Goal: Find contact information: Find contact information

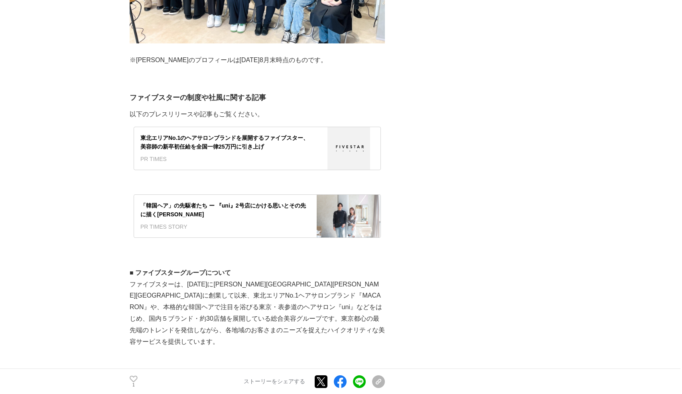
scroll to position [2547, 0]
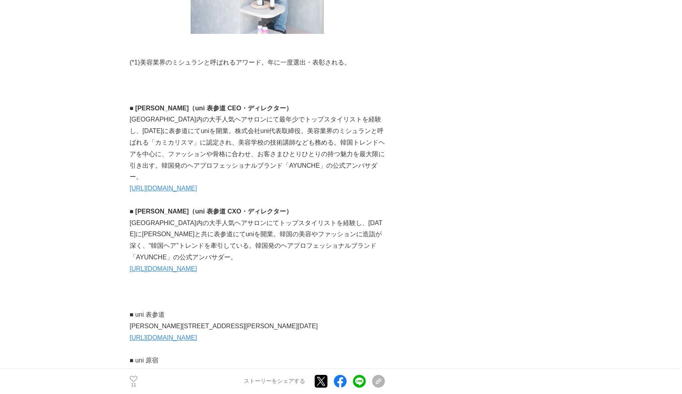
scroll to position [4281, 0]
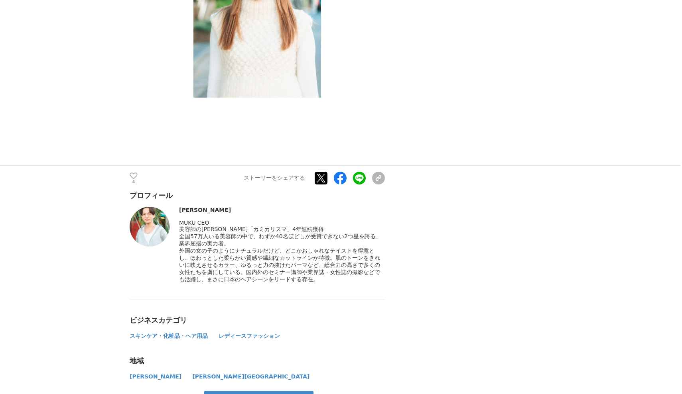
scroll to position [2858, 0]
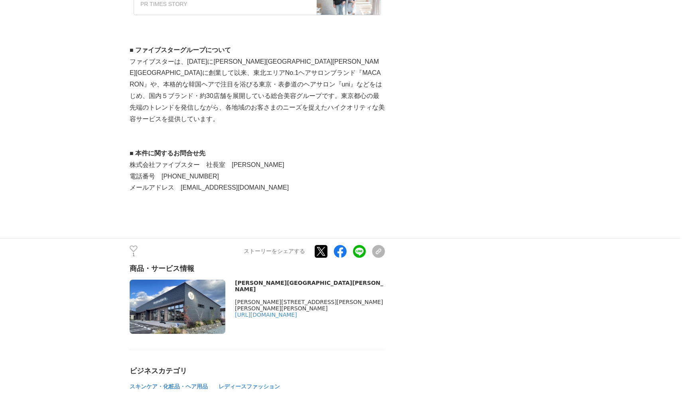
scroll to position [2718, 0]
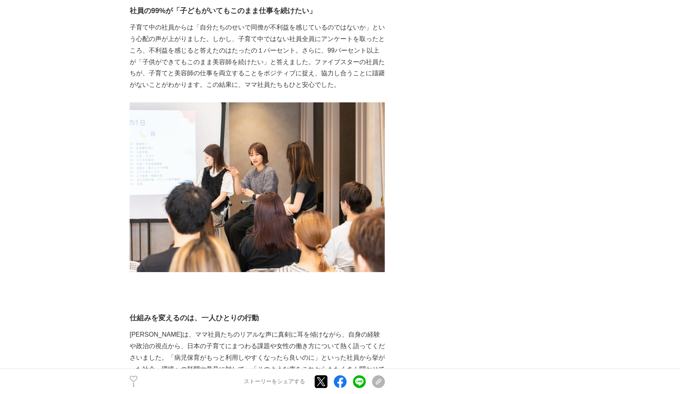
scroll to position [1504, 0]
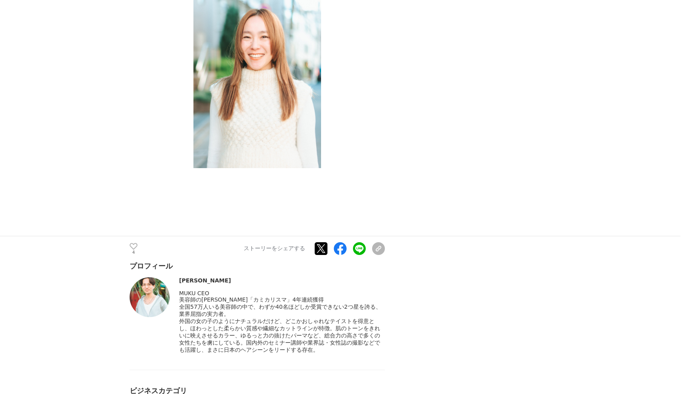
scroll to position [2605, 0]
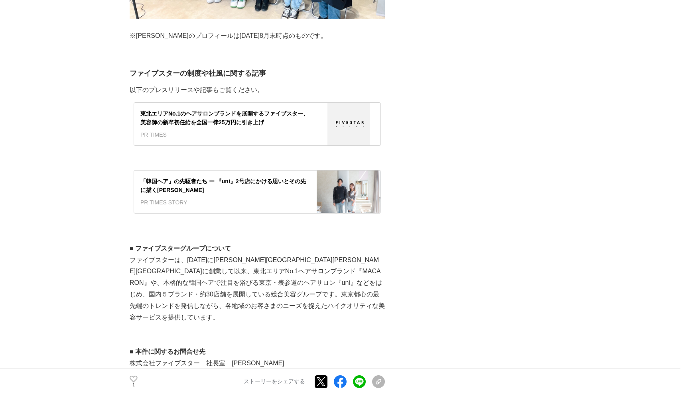
scroll to position [2575, 0]
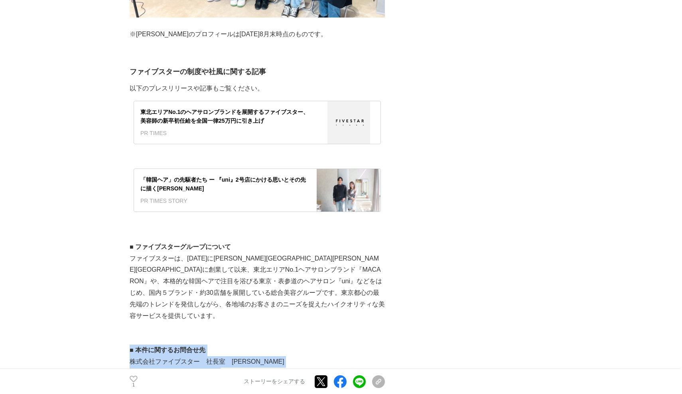
drag, startPoint x: 130, startPoint y: 262, endPoint x: 248, endPoint y: 293, distance: 122.0
copy div "■ 本件に関するお問合せ先 株式会社ファイブスター　社長室　[PERSON_NAME] 電話番号　[PHONE_NUMBER] メールアドレス　[EMAIL_…"
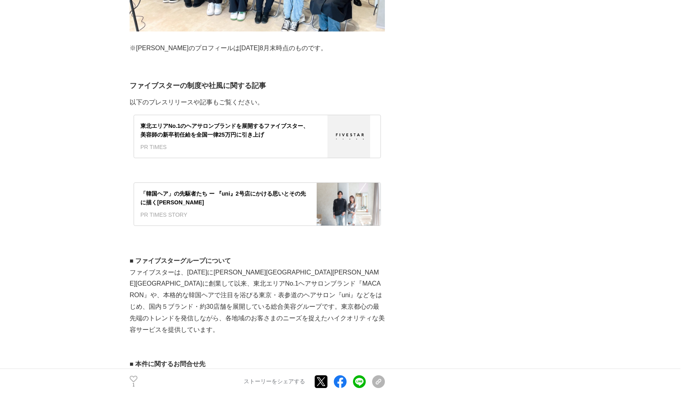
scroll to position [2540, 0]
